Goal: Information Seeking & Learning: Learn about a topic

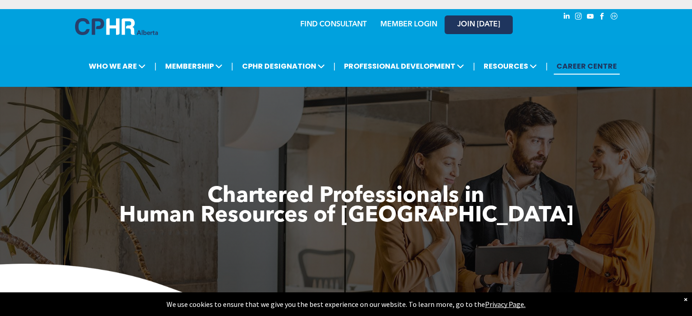
click at [476, 29] on span "JOIN [DATE]" at bounding box center [478, 24] width 43 height 9
click at [451, 25] on link "JOIN [DATE]" at bounding box center [478, 24] width 68 height 19
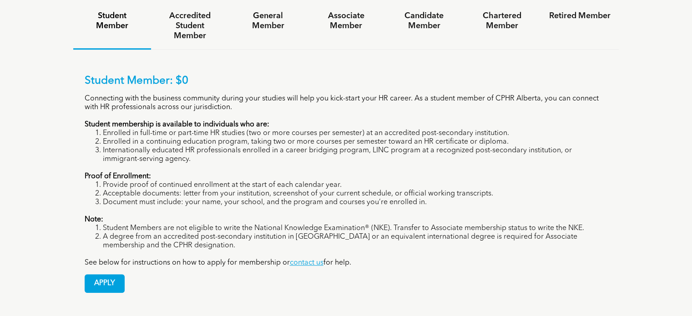
scroll to position [663, 0]
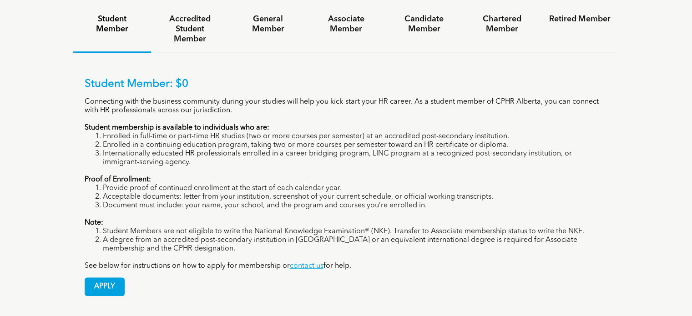
click at [270, 53] on div "Student Member: $0 Connecting with the business community during your studies w…" at bounding box center [346, 180] width 546 height 255
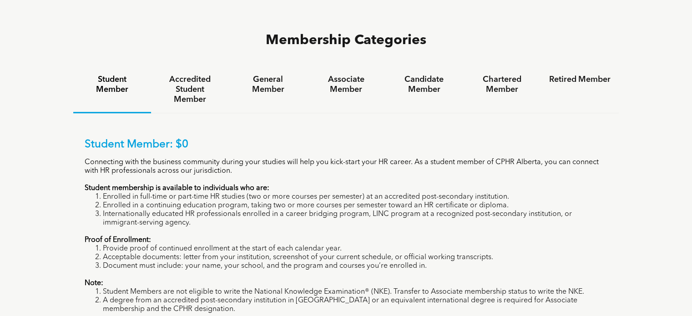
scroll to position [605, 0]
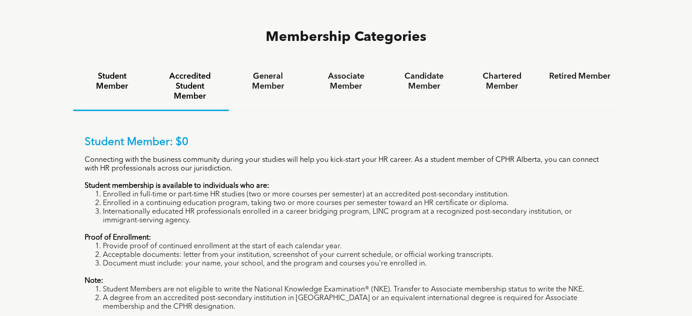
click at [198, 71] on h4 "Accredited Student Member" at bounding box center [189, 86] width 61 height 30
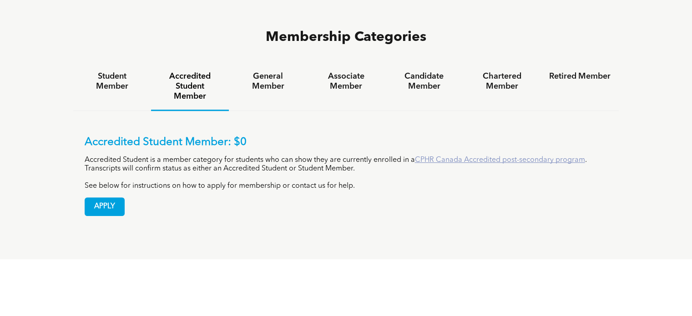
click at [431, 156] on link "CPHR Canada Accredited post-secondary program" at bounding box center [500, 159] width 170 height 7
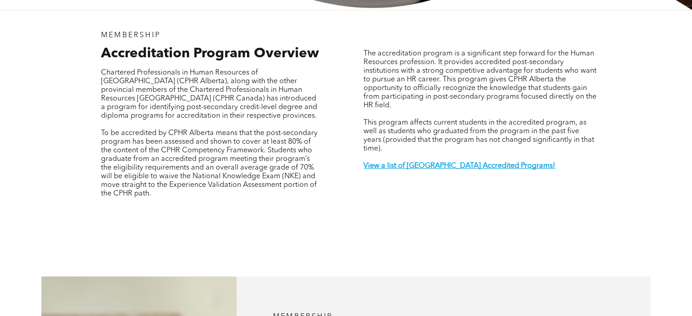
scroll to position [329, 0]
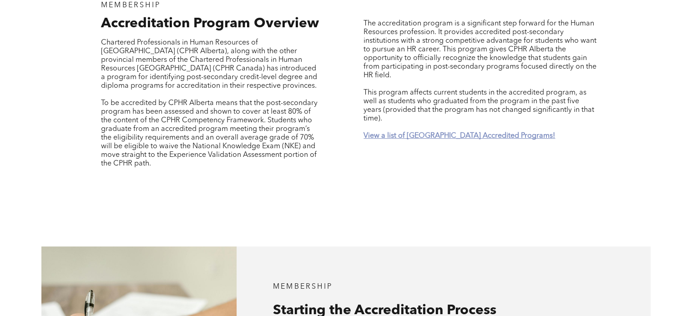
click at [467, 132] on strong "View a list of Alberta Accredited Programs!" at bounding box center [458, 135] width 191 height 7
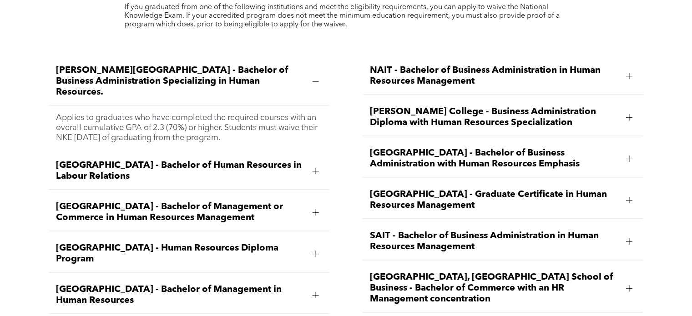
scroll to position [1262, 0]
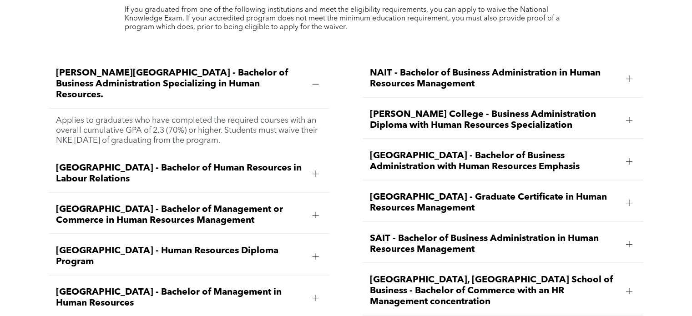
click at [453, 68] on span "NAIT - Bachelor of Business Administration in Human Resources Management" at bounding box center [494, 79] width 249 height 22
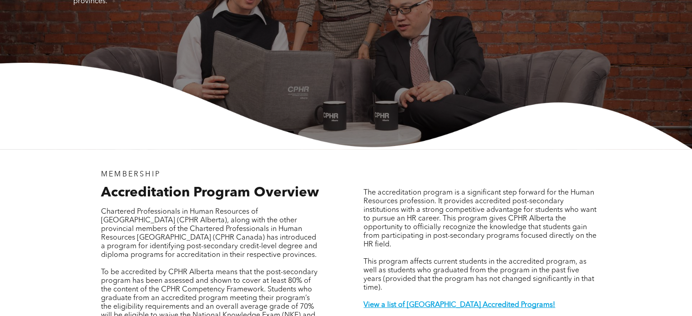
scroll to position [0, 0]
